Goal: Find specific page/section: Find specific page/section

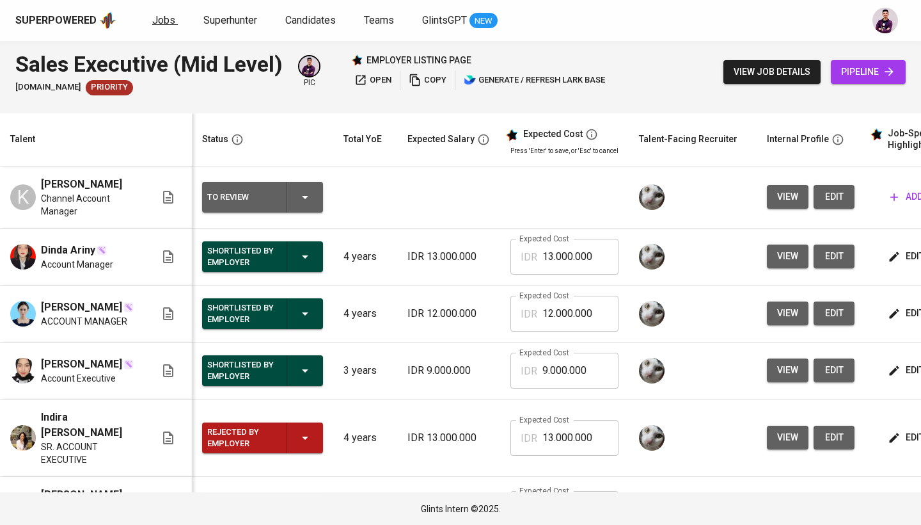
scroll to position [0, 96]
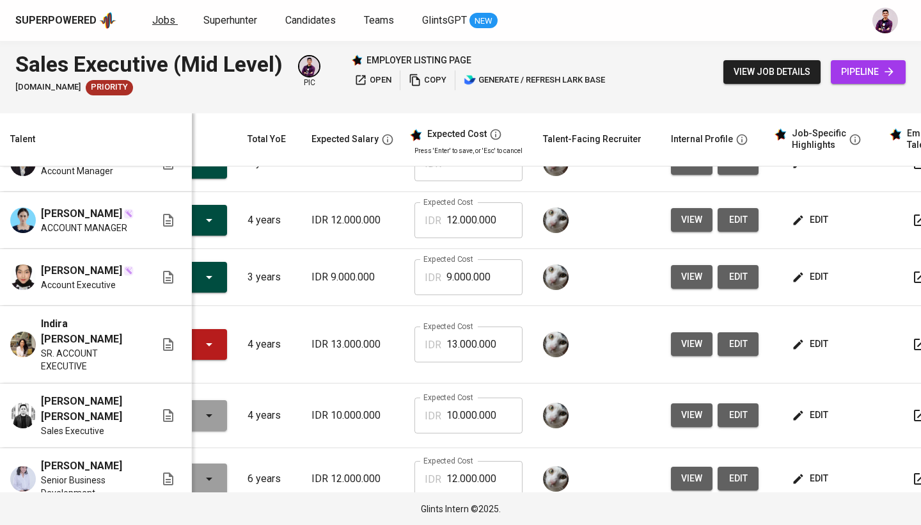
click at [163, 18] on span "Jobs" at bounding box center [163, 20] width 23 height 12
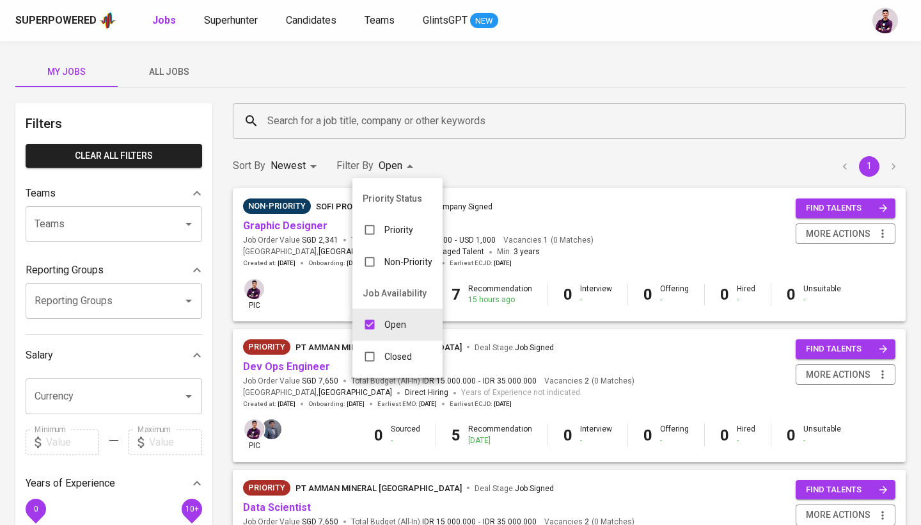
click at [383, 349] on div "Closed" at bounding box center [388, 356] width 70 height 24
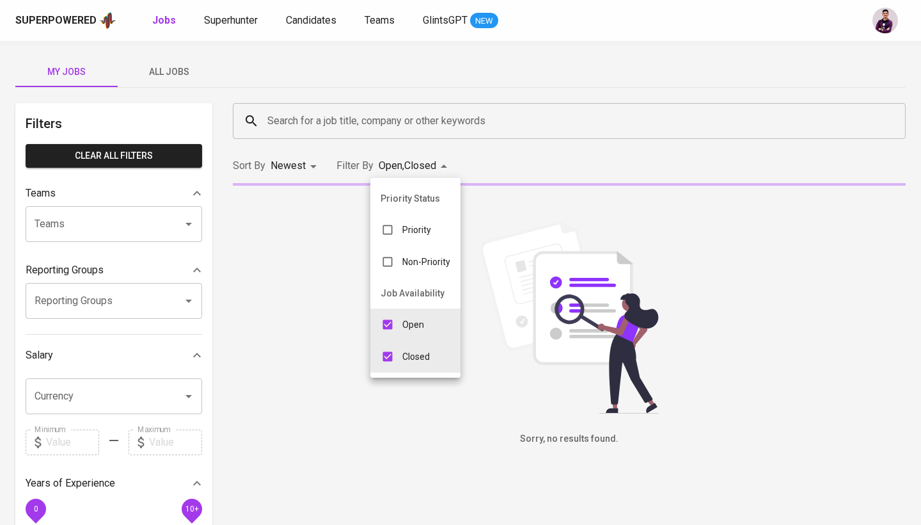
type input "OPEN,CLOSE"
checkbox input "true"
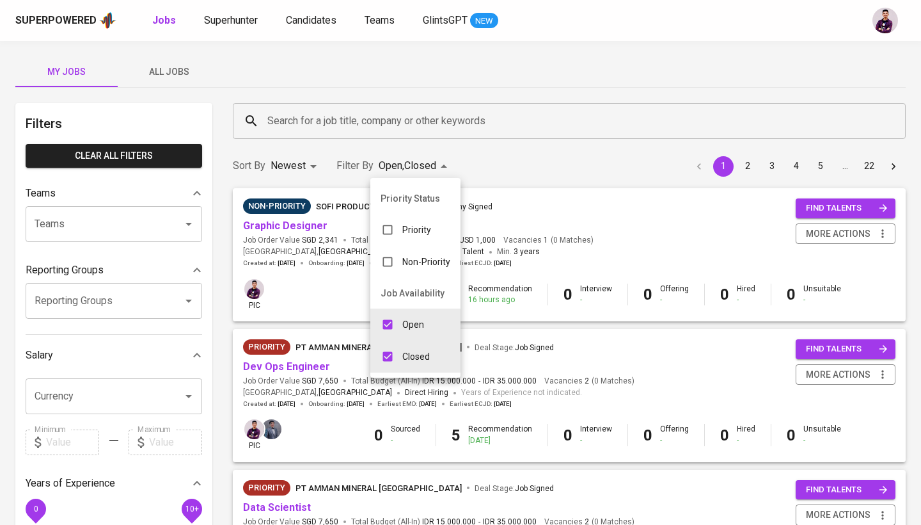
click at [506, 177] on div at bounding box center [460, 262] width 921 height 525
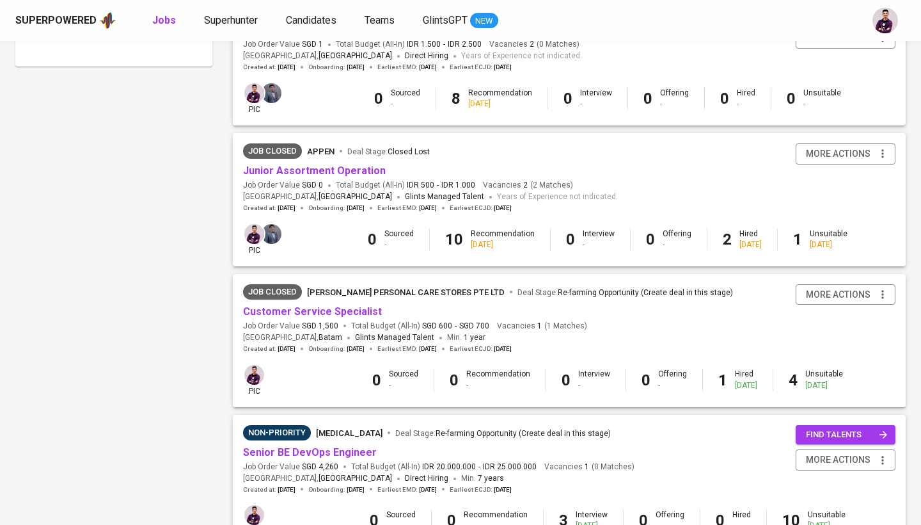
scroll to position [779, 0]
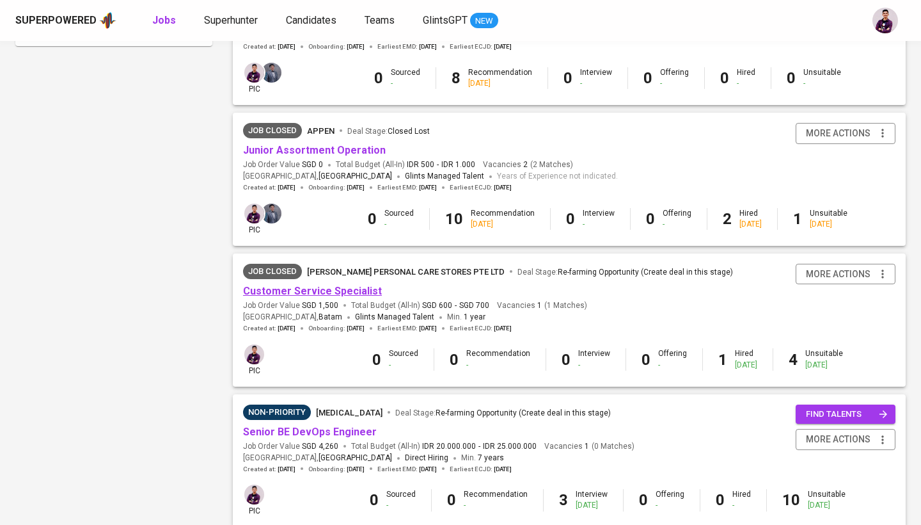
click at [362, 285] on link "Customer Service Specialist" at bounding box center [312, 291] width 139 height 12
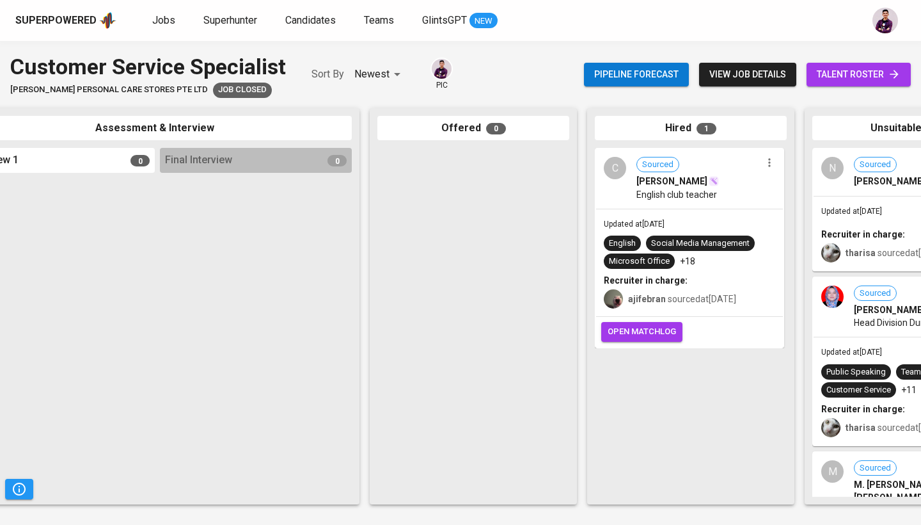
scroll to position [0, 493]
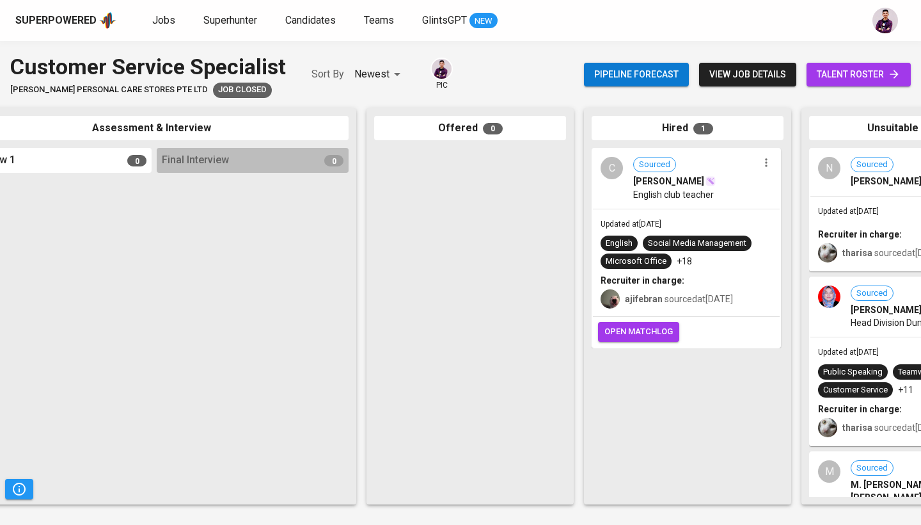
click at [607, 172] on div "C" at bounding box center [612, 168] width 22 height 22
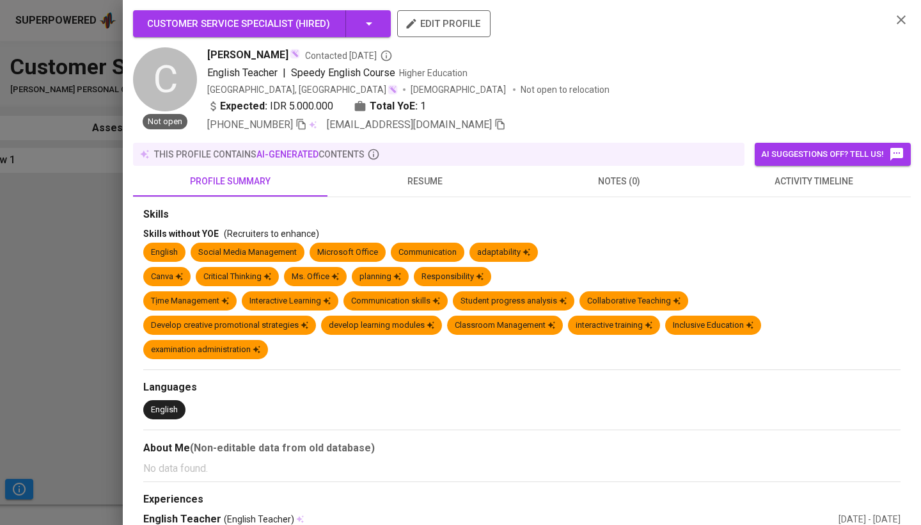
click at [306, 121] on icon "button" at bounding box center [301, 124] width 9 height 11
click at [495, 127] on icon "button" at bounding box center [501, 124] width 12 height 12
